Goal: Transaction & Acquisition: Download file/media

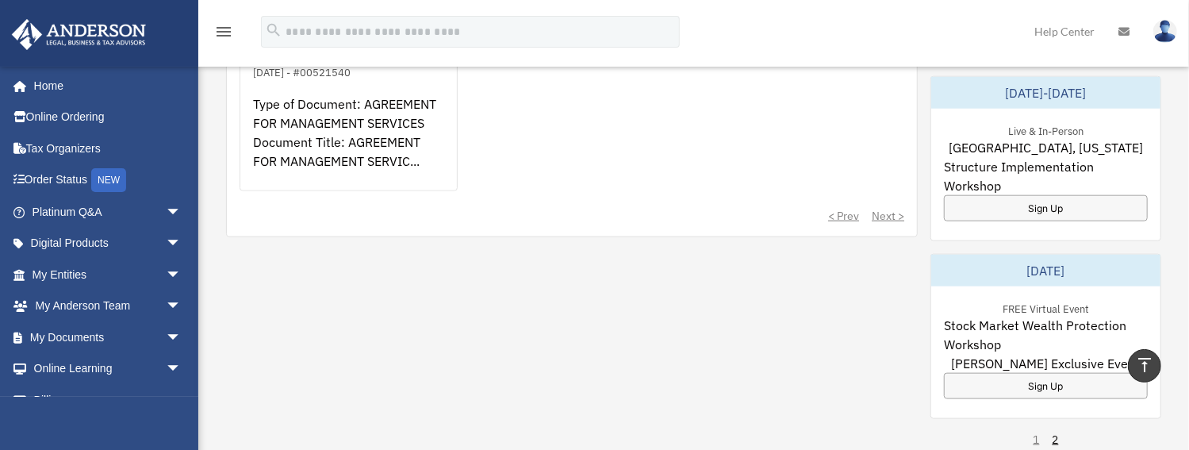
scroll to position [800, 0]
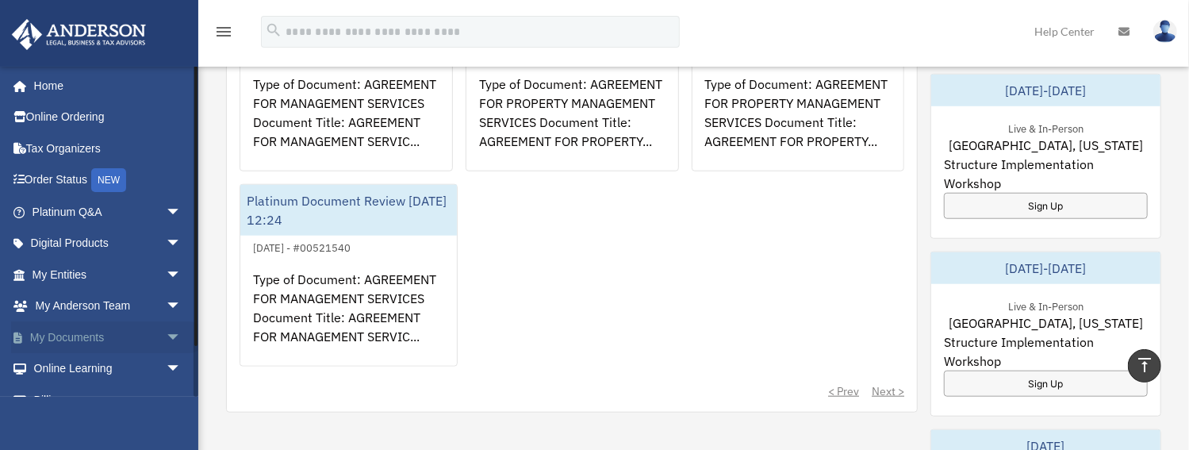
click at [65, 331] on link "My Documents arrow_drop_down" at bounding box center [108, 337] width 194 height 32
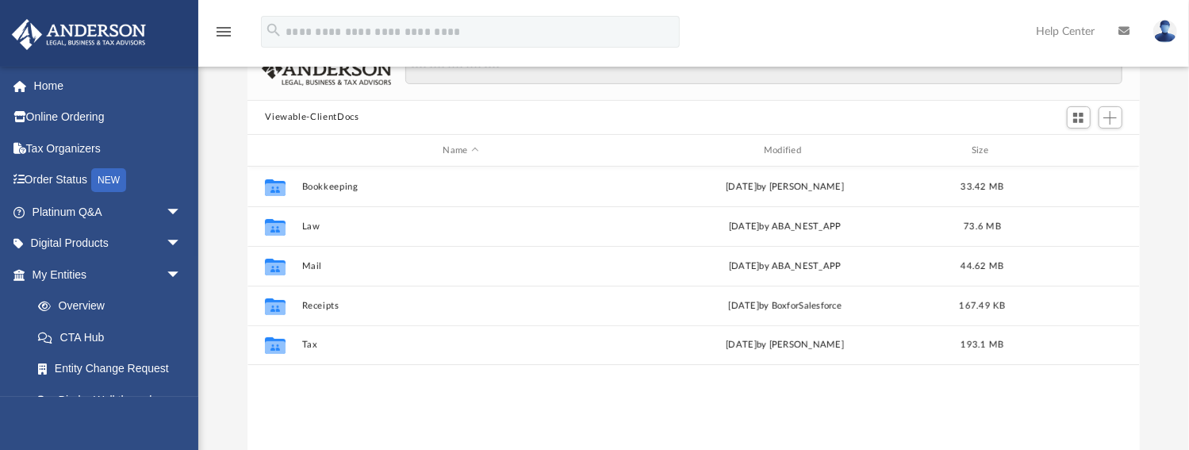
scroll to position [353, 884]
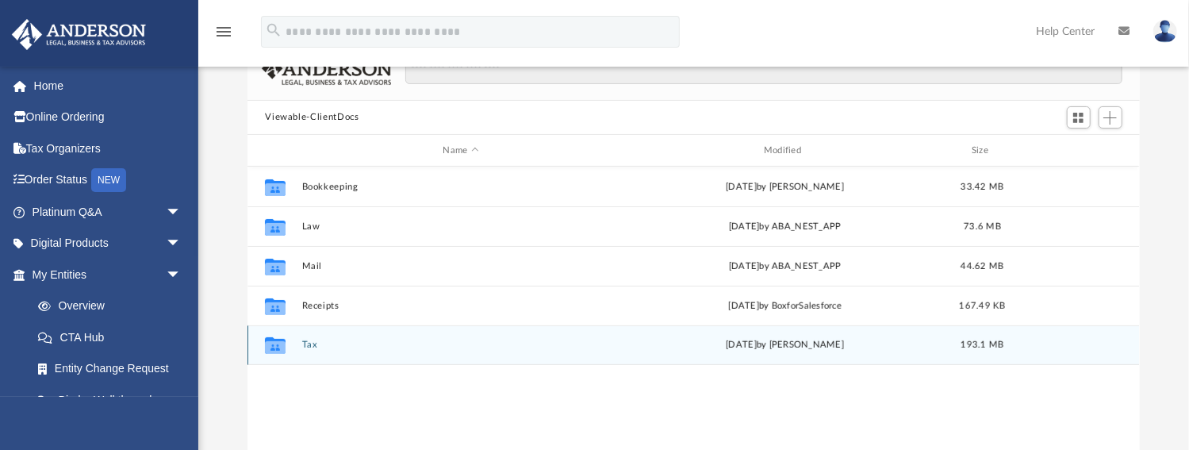
click at [309, 343] on button "Tax" at bounding box center [460, 345] width 317 height 10
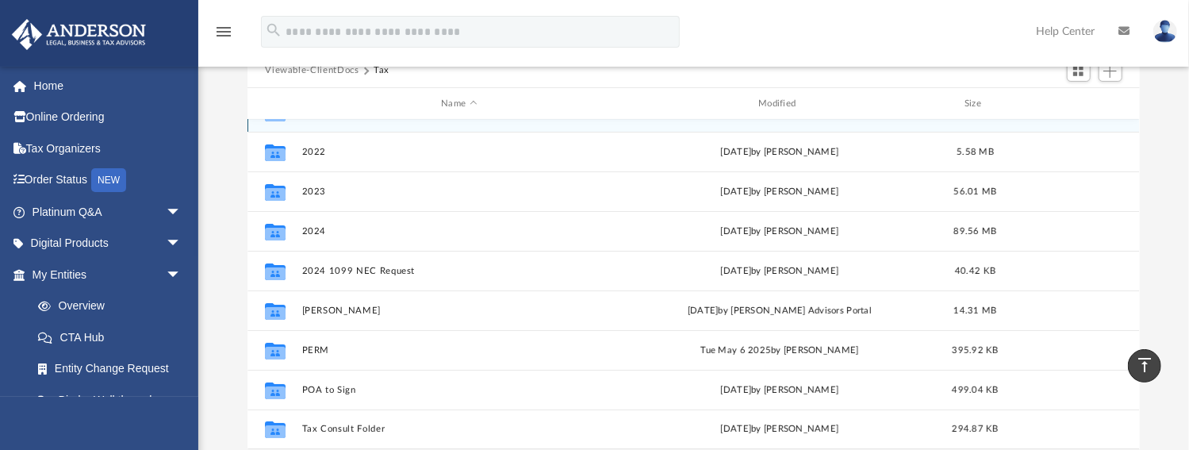
scroll to position [181, 0]
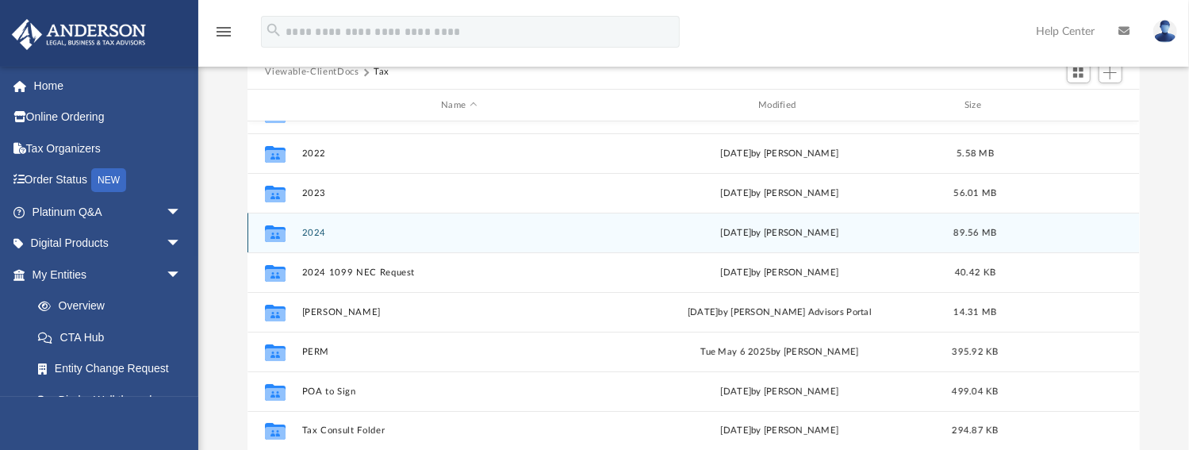
click at [312, 228] on button "2024" at bounding box center [459, 233] width 314 height 10
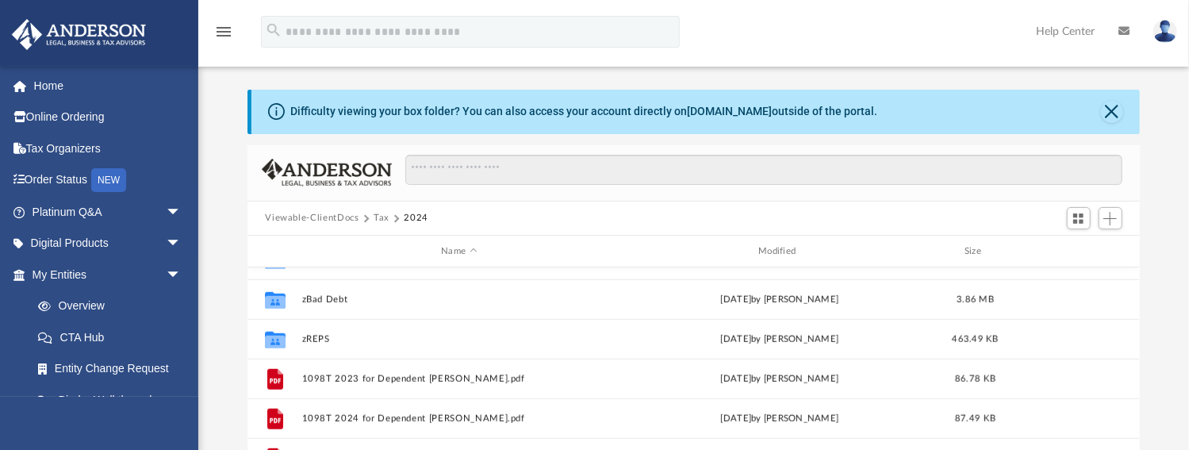
scroll to position [0, 0]
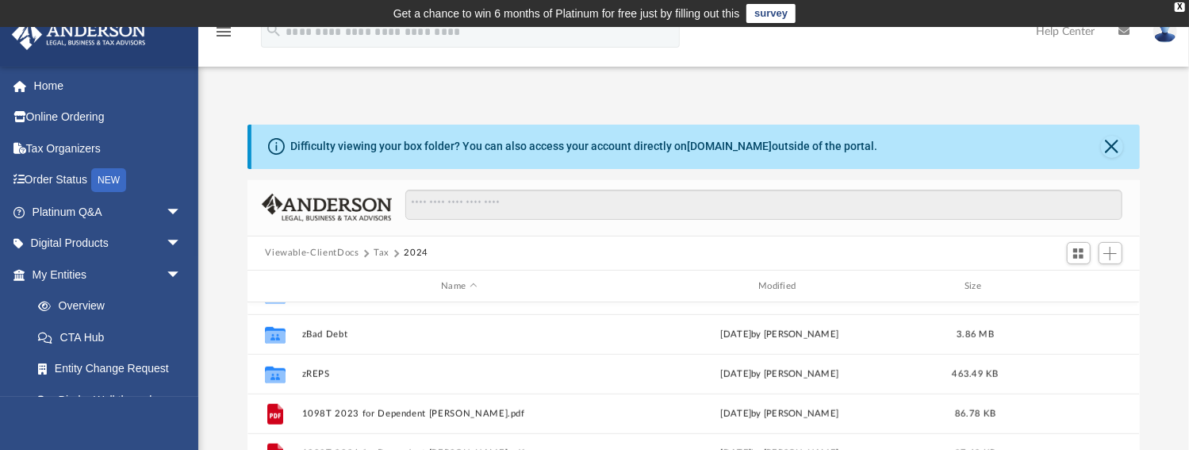
click at [380, 250] on button "Tax" at bounding box center [381, 253] width 16 height 14
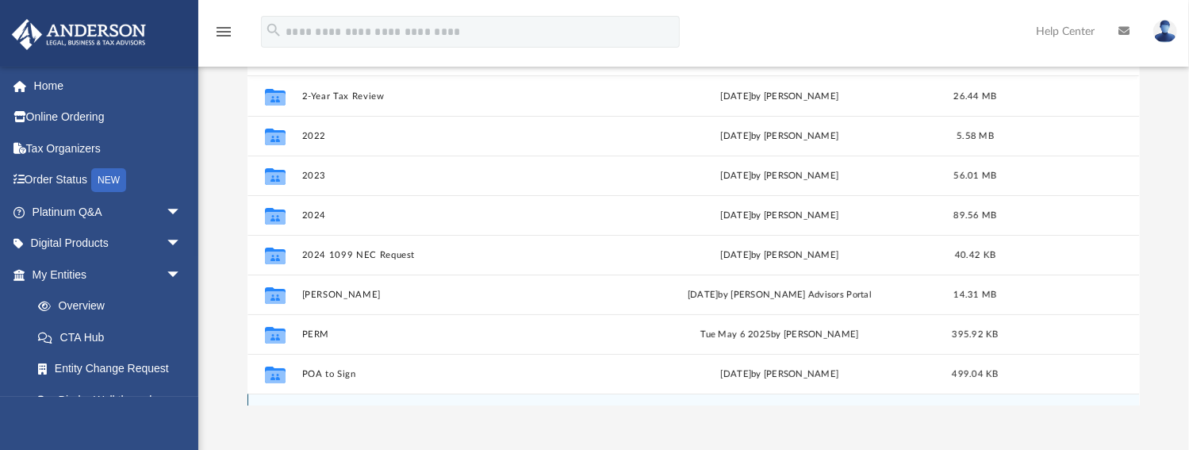
scroll to position [181, 0]
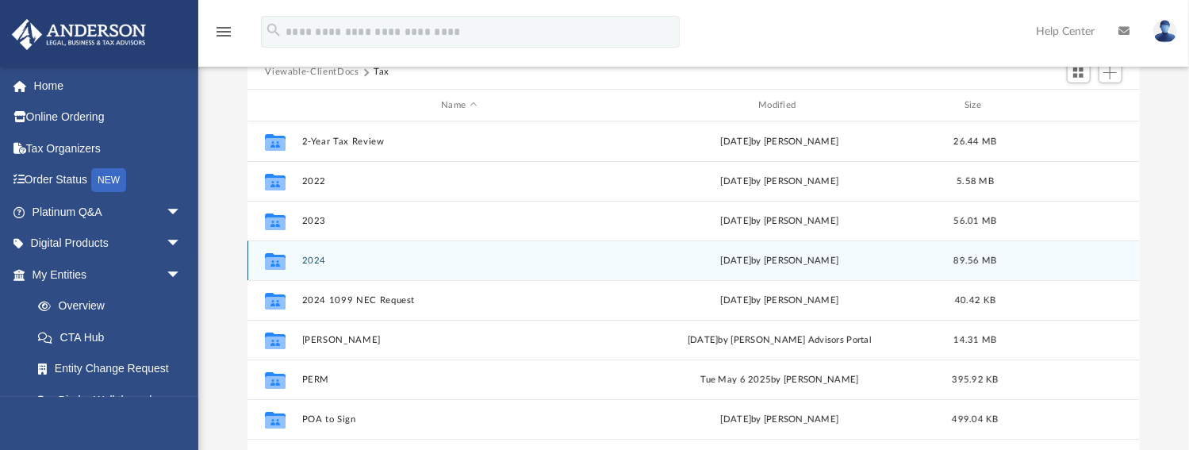
click at [311, 258] on button "2024" at bounding box center [459, 260] width 314 height 10
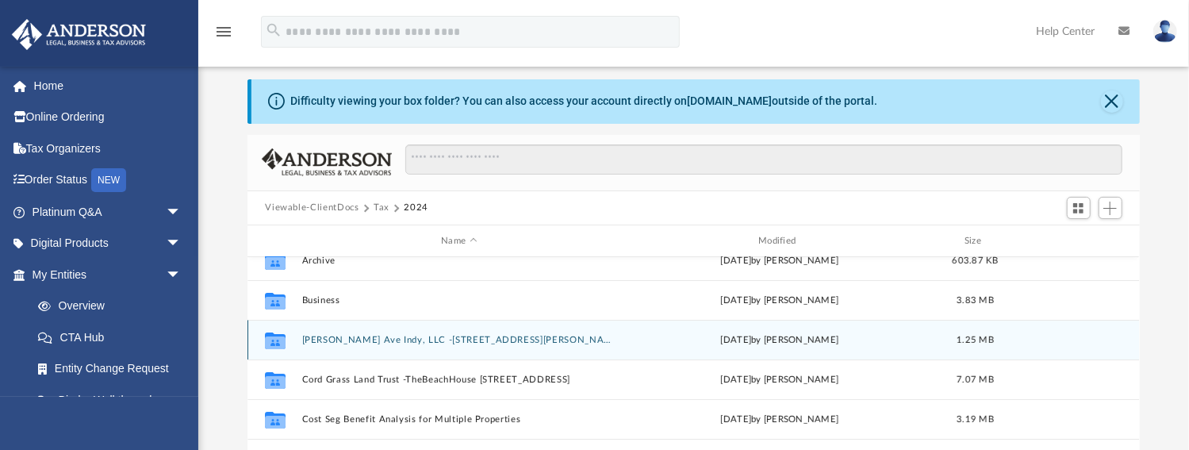
scroll to position [0, 0]
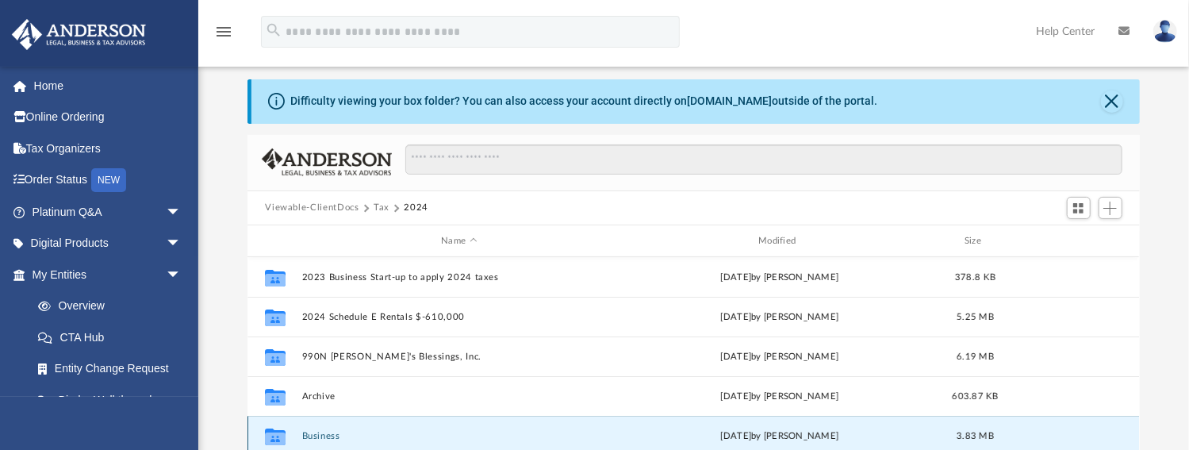
click at [327, 435] on button "Business" at bounding box center [459, 436] width 314 height 10
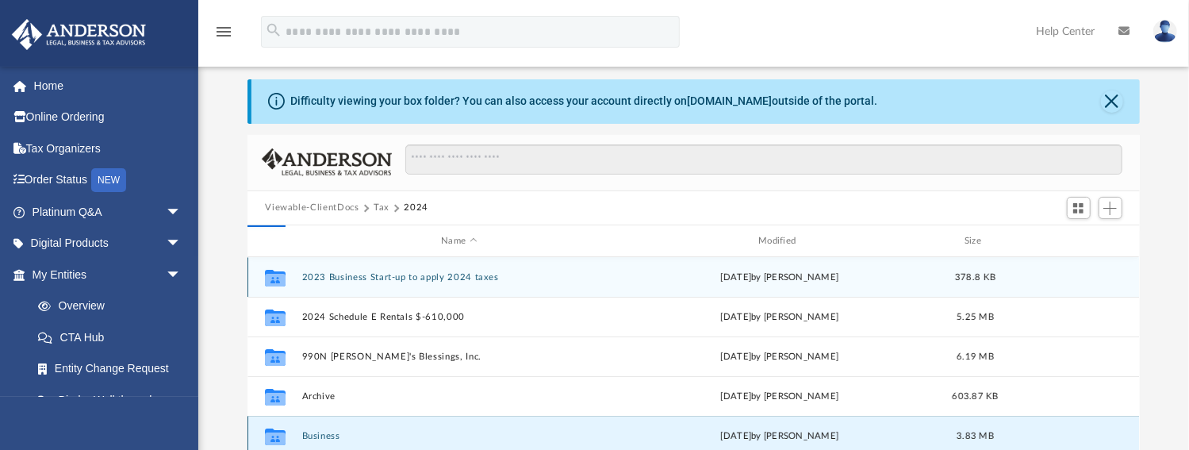
scroll to position [50, 0]
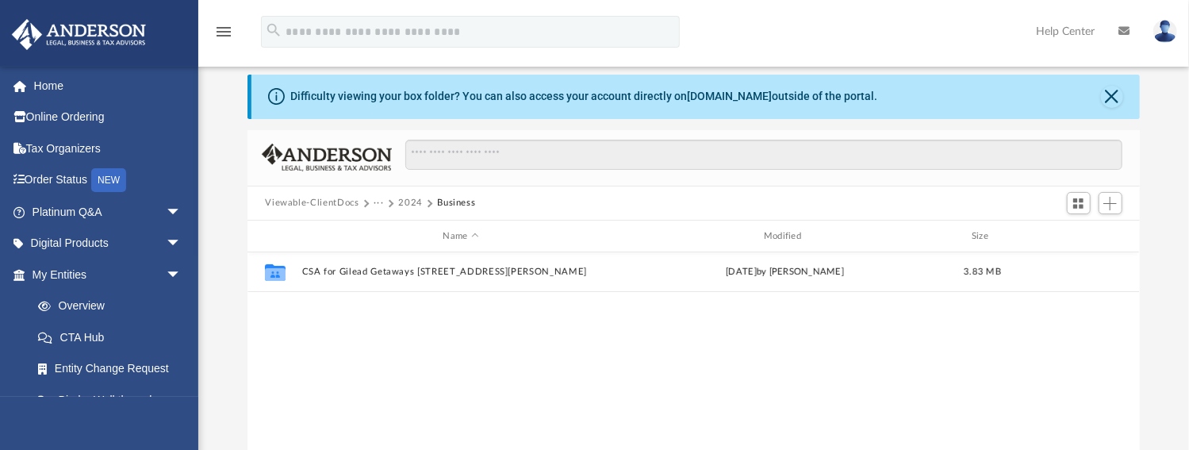
click at [408, 198] on button "2024" at bounding box center [410, 203] width 25 height 14
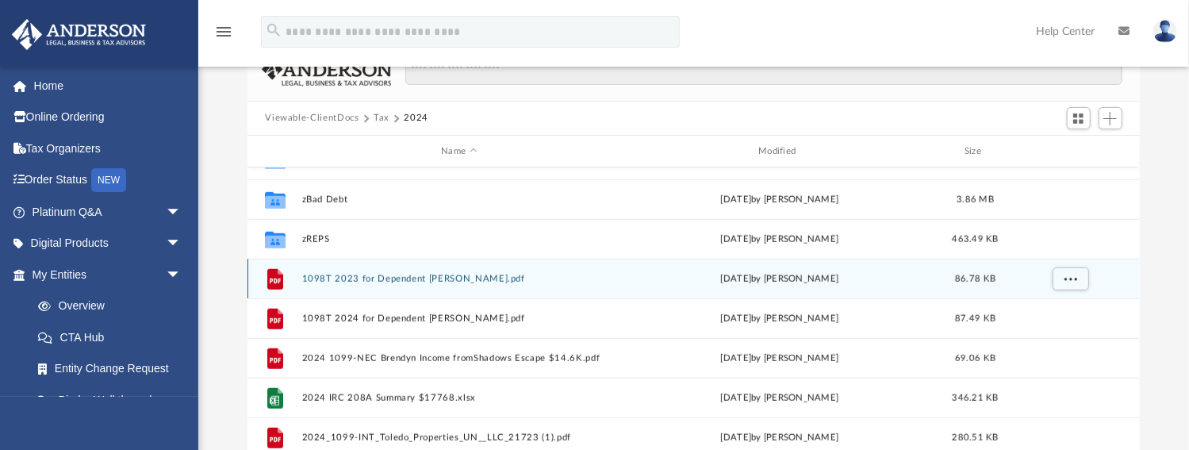
scroll to position [140, 0]
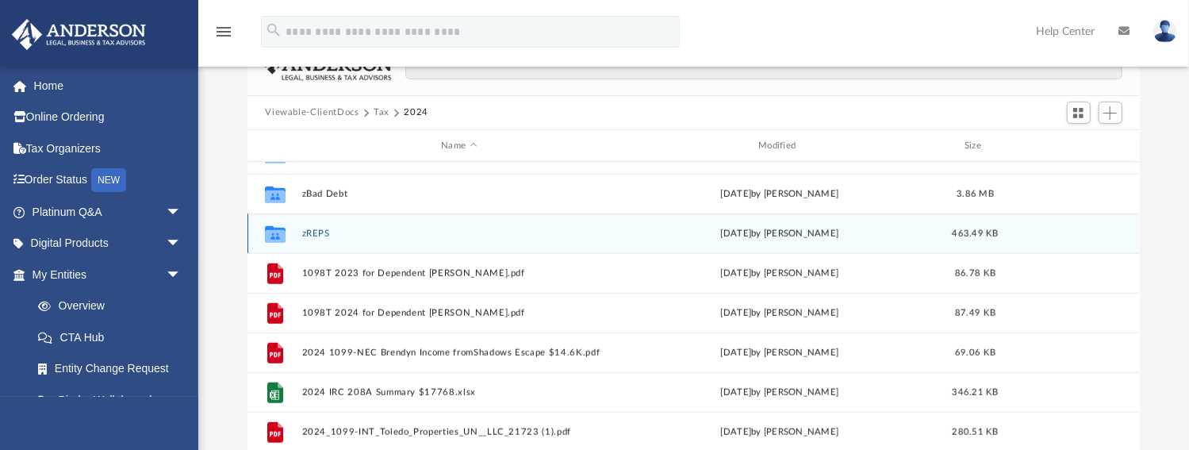
click at [319, 233] on button "zREPS" at bounding box center [459, 233] width 314 height 10
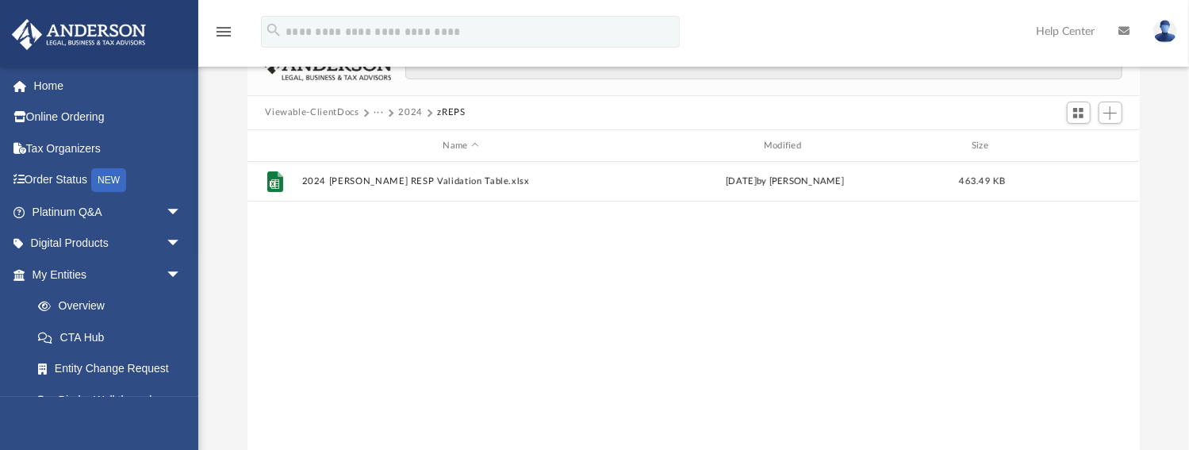
scroll to position [0, 0]
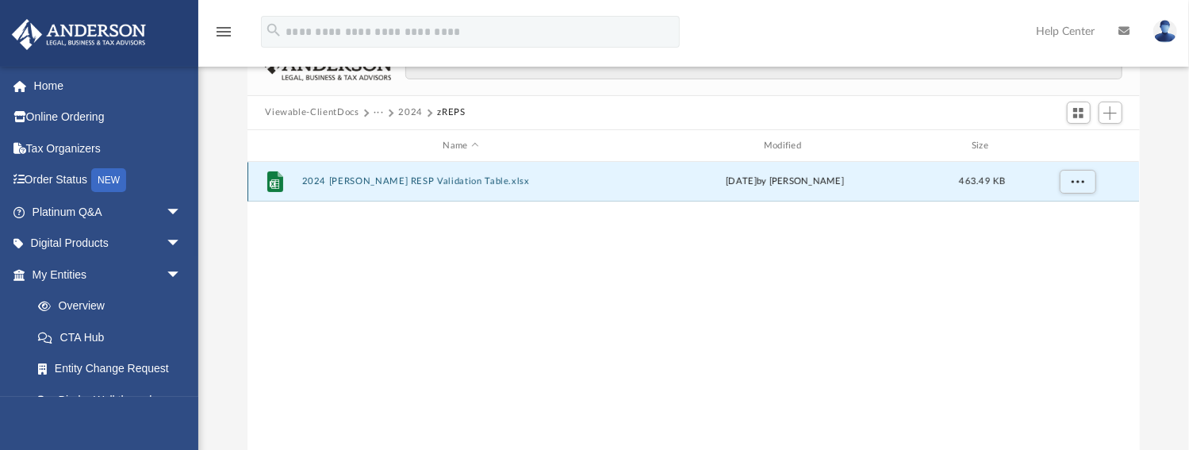
click at [462, 181] on button "2024 [PERSON_NAME] RESP Validation Table.xlsx" at bounding box center [460, 182] width 317 height 10
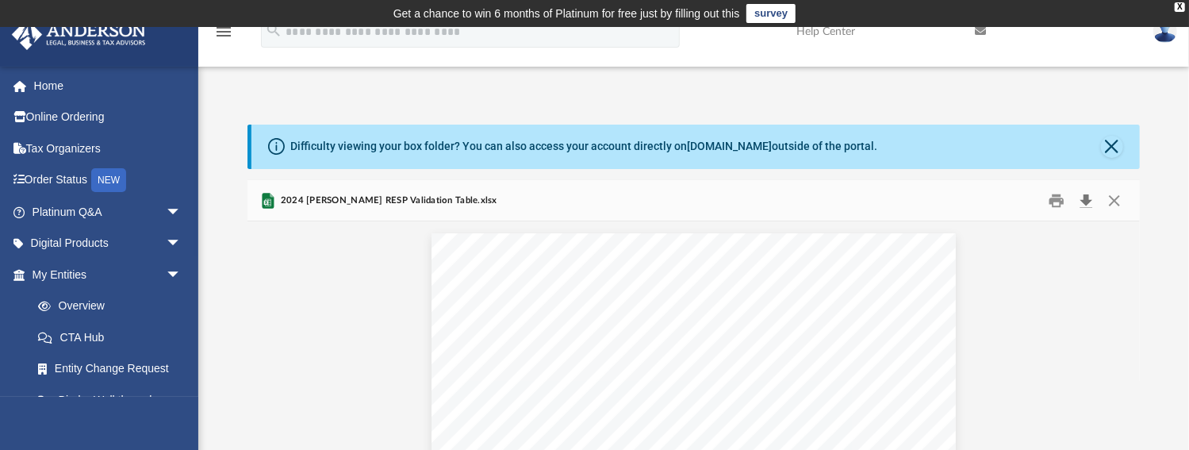
click at [1085, 195] on button "Download" at bounding box center [1086, 200] width 29 height 25
